Goal: Check status: Check status

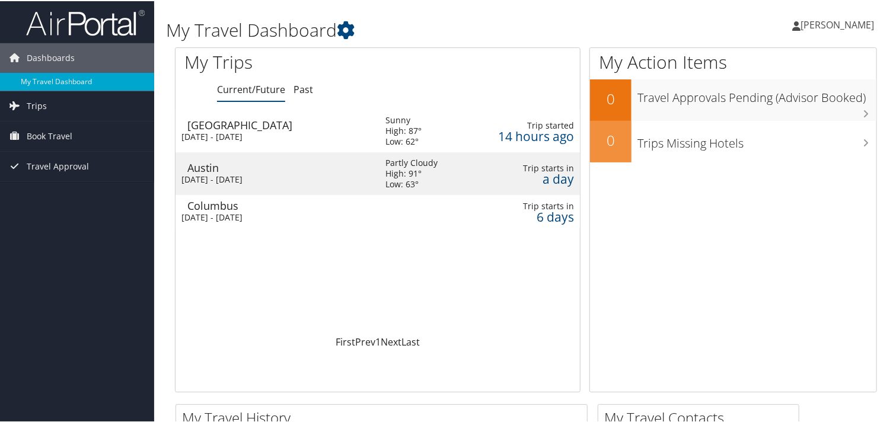
click at [241, 177] on div "[DATE] - [DATE]" at bounding box center [274, 178] width 187 height 11
